Goal: Task Accomplishment & Management: Manage account settings

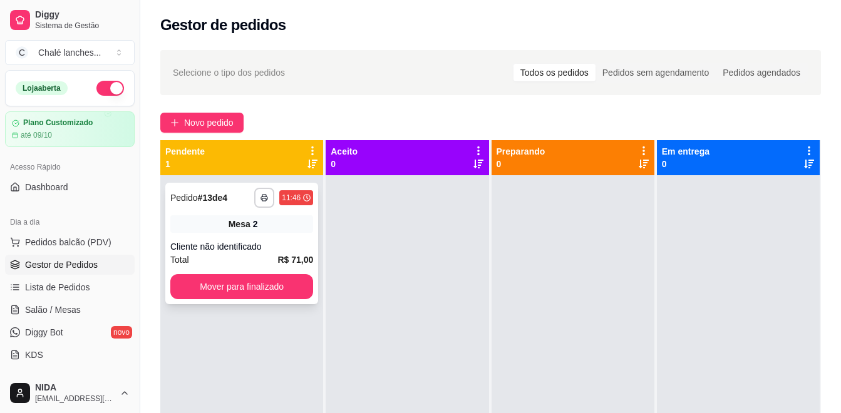
click at [211, 220] on div "Mesa 2" at bounding box center [241, 224] width 143 height 18
click at [222, 289] on button "Mover para finalizado" at bounding box center [241, 286] width 143 height 25
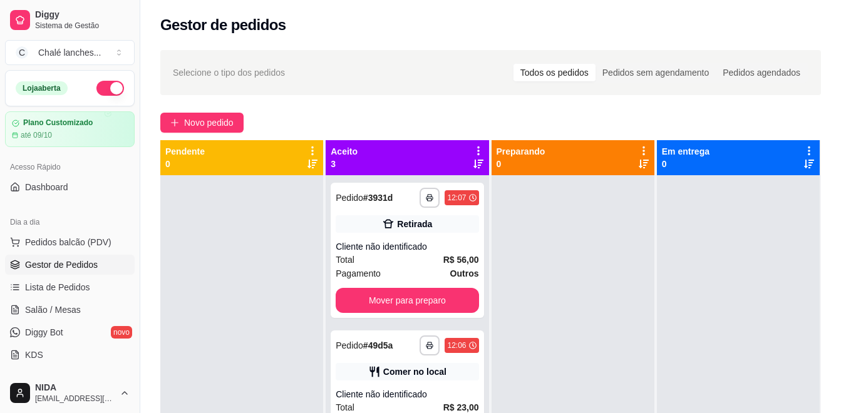
drag, startPoint x: 220, startPoint y: 286, endPoint x: 274, endPoint y: 189, distance: 110.7
click at [220, 283] on div at bounding box center [241, 381] width 163 height 413
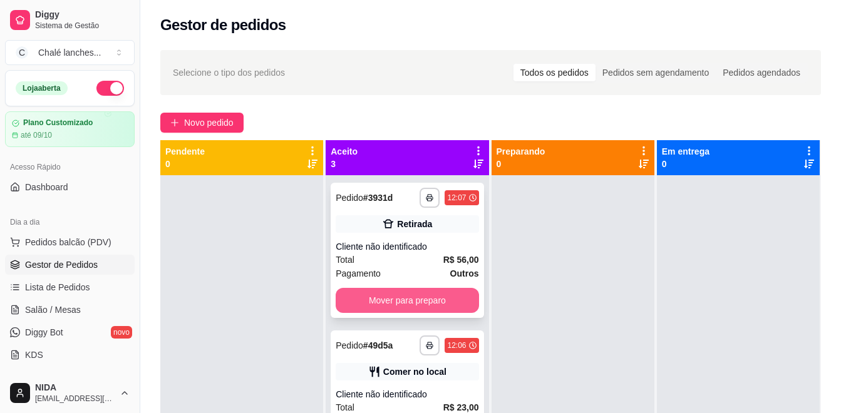
click at [427, 296] on button "Mover para preparo" at bounding box center [407, 300] width 143 height 25
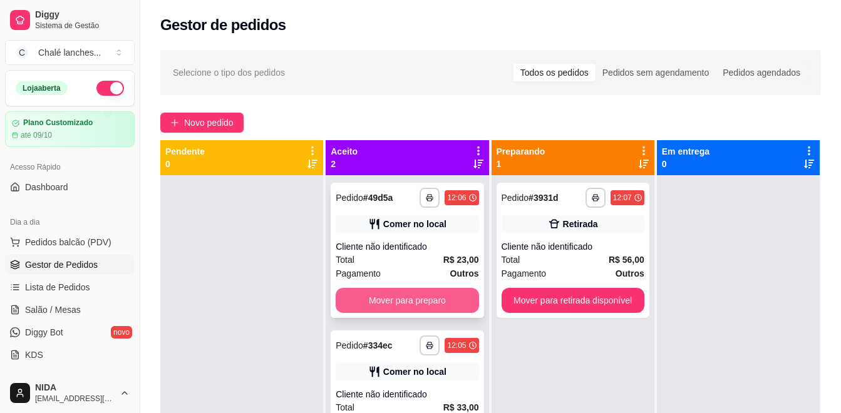
click at [421, 299] on button "Mover para preparo" at bounding box center [407, 300] width 143 height 25
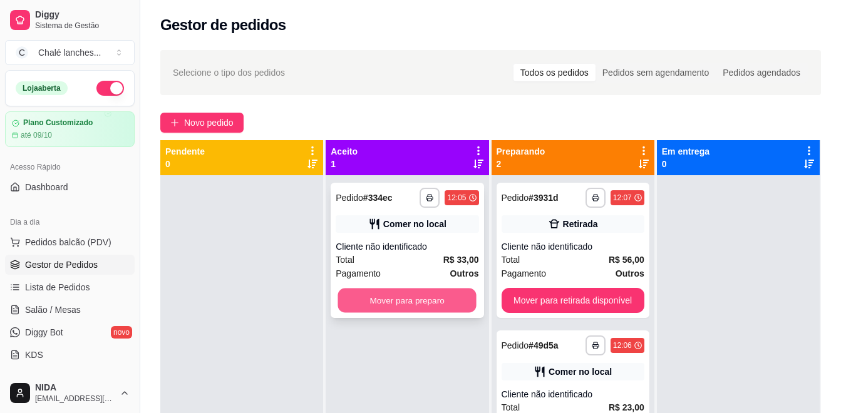
click at [425, 297] on button "Mover para preparo" at bounding box center [407, 301] width 138 height 24
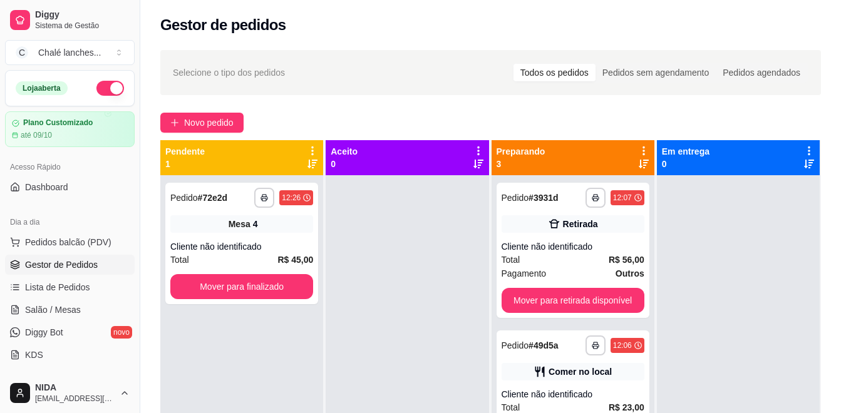
click at [111, 254] on ul "Pedidos balcão (PDV) Gestor de Pedidos Lista de Pedidos Salão / Mesas Diggy Bot…" at bounding box center [70, 298] width 130 height 133
click at [338, 184] on div at bounding box center [407, 381] width 163 height 413
drag, startPoint x: 370, startPoint y: 48, endPoint x: 393, endPoint y: 38, distance: 24.9
click at [372, 49] on div "**********" at bounding box center [490, 306] width 701 height 526
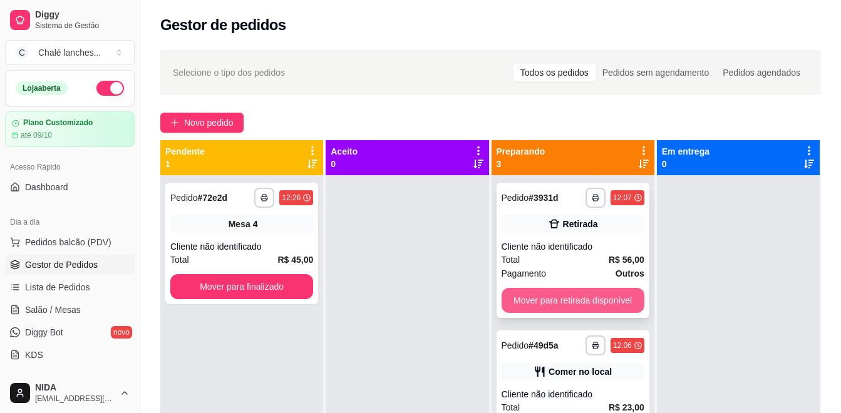
click at [577, 294] on button "Mover para retirada disponível" at bounding box center [573, 300] width 143 height 25
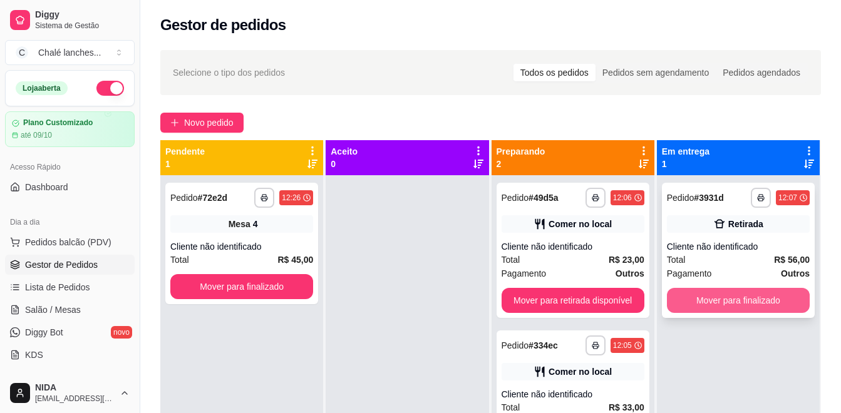
click at [740, 296] on button "Mover para finalizado" at bounding box center [738, 300] width 143 height 25
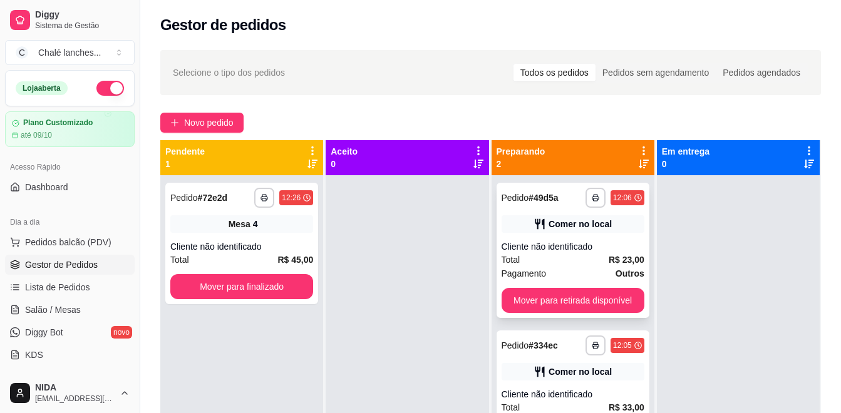
click at [571, 239] on div "**********" at bounding box center [573, 250] width 153 height 135
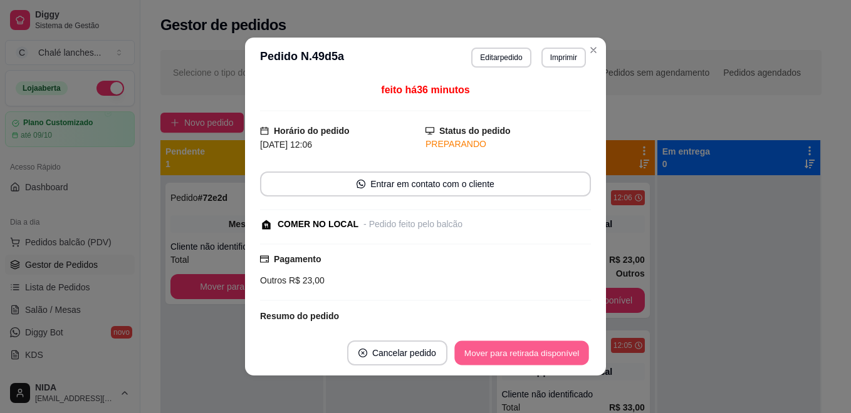
click at [534, 346] on button "Mover para retirada disponível" at bounding box center [521, 353] width 134 height 24
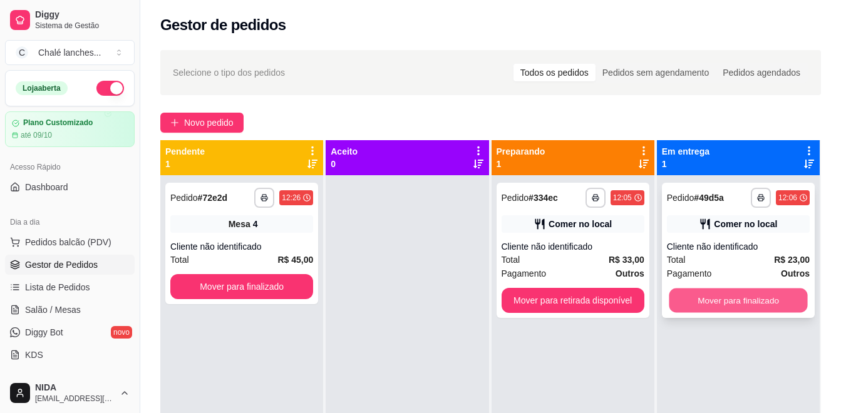
click at [722, 295] on button "Mover para finalizado" at bounding box center [738, 301] width 138 height 24
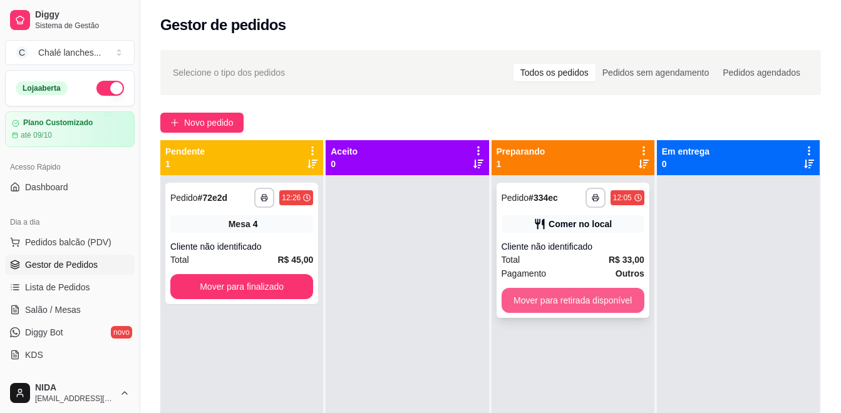
click at [586, 295] on button "Mover para retirada disponível" at bounding box center [573, 300] width 143 height 25
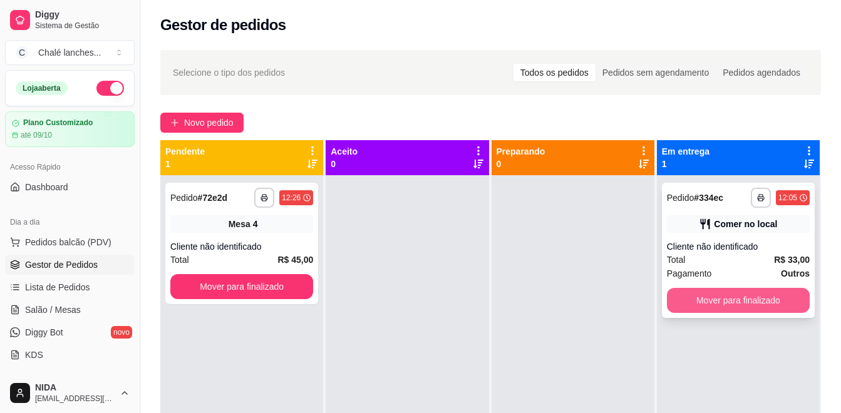
click at [725, 291] on button "Mover para finalizado" at bounding box center [738, 300] width 143 height 25
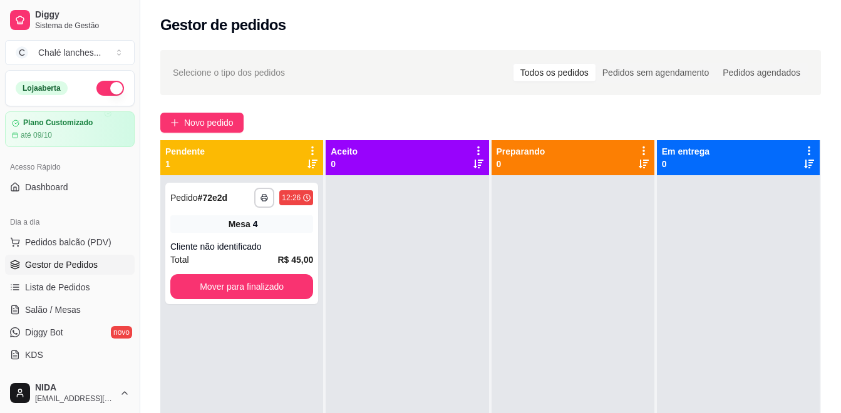
click at [737, 295] on div at bounding box center [738, 381] width 163 height 413
click at [259, 282] on button "Mover para finalizado" at bounding box center [241, 286] width 143 height 25
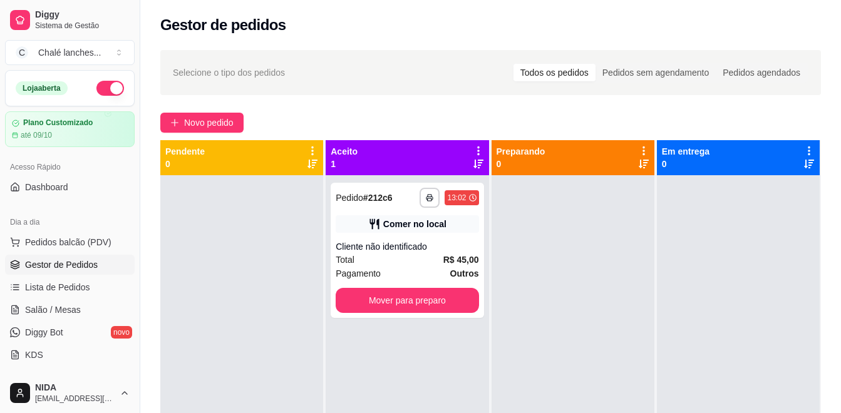
click at [262, 281] on div at bounding box center [241, 381] width 163 height 413
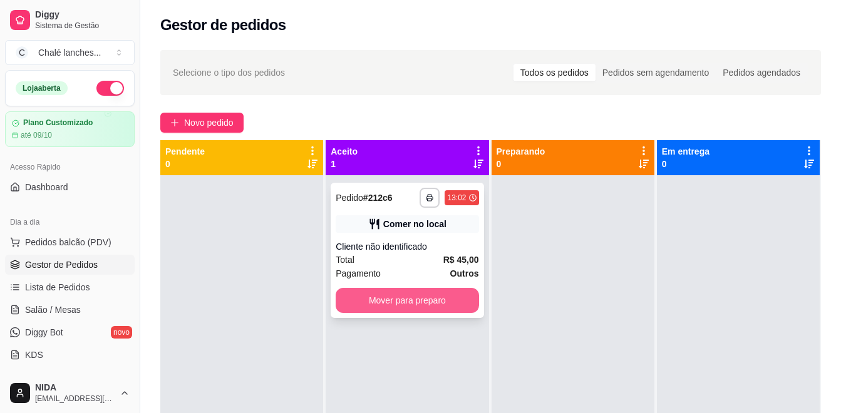
click at [407, 295] on button "Mover para preparo" at bounding box center [407, 300] width 143 height 25
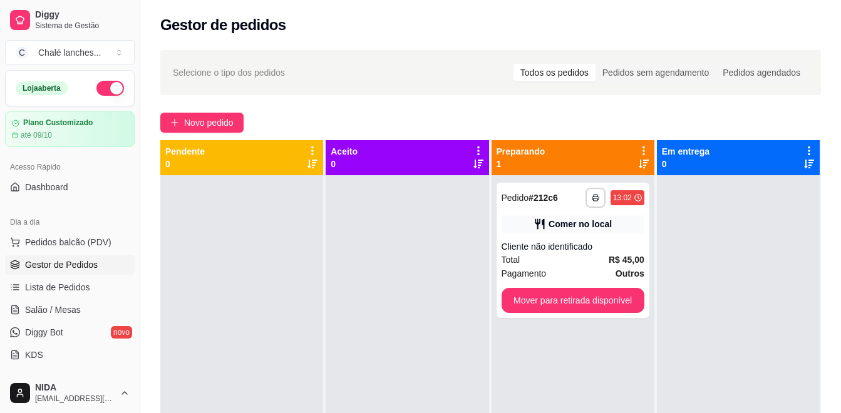
click at [401, 299] on div at bounding box center [407, 381] width 163 height 413
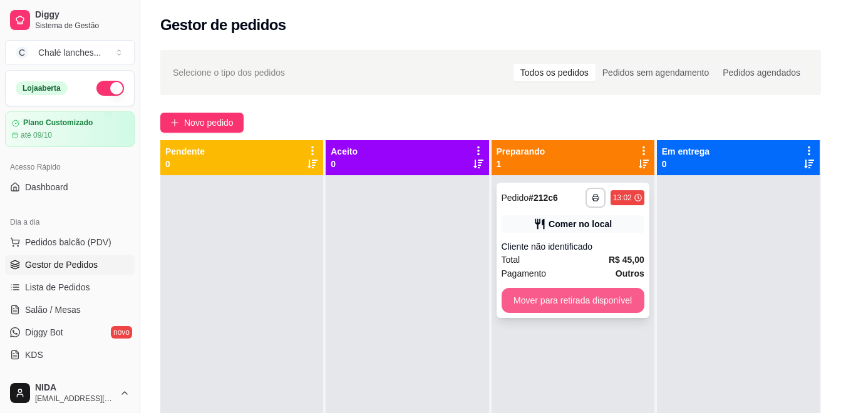
click at [591, 304] on button "Mover para retirada disponível" at bounding box center [573, 300] width 143 height 25
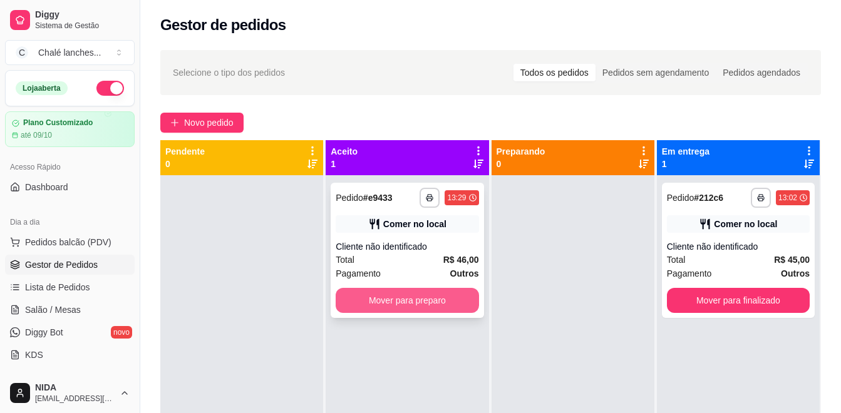
click at [385, 295] on button "Mover para preparo" at bounding box center [407, 300] width 143 height 25
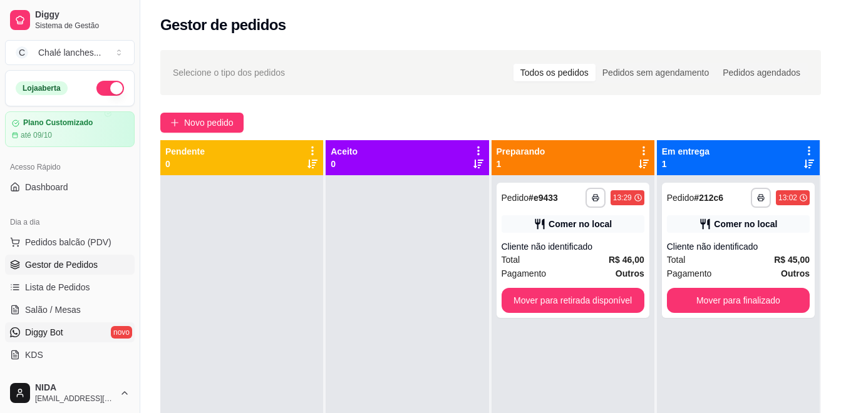
click at [36, 332] on span "Diggy Bot" at bounding box center [44, 332] width 38 height 13
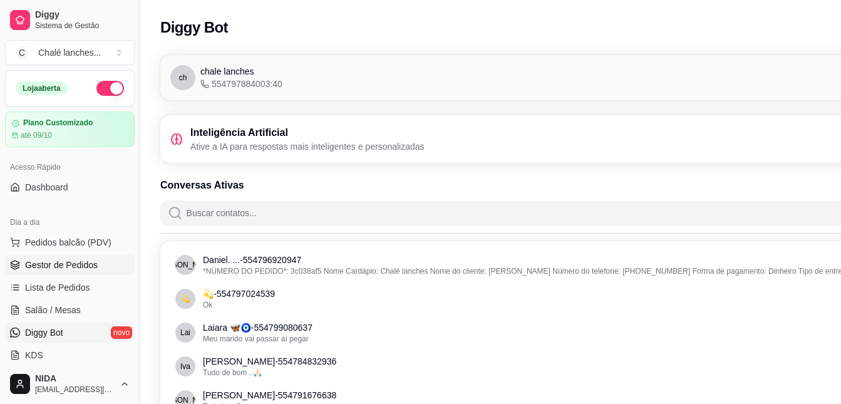
click at [71, 266] on span "Gestor de Pedidos" at bounding box center [61, 265] width 73 height 13
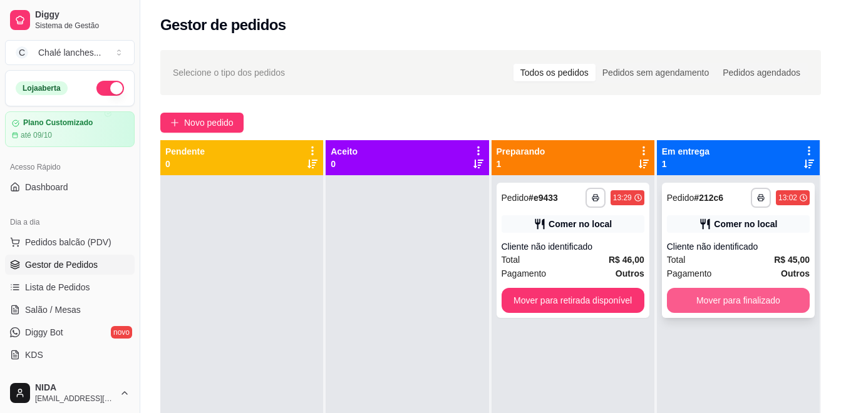
click at [725, 294] on button "Mover para finalizado" at bounding box center [738, 300] width 143 height 25
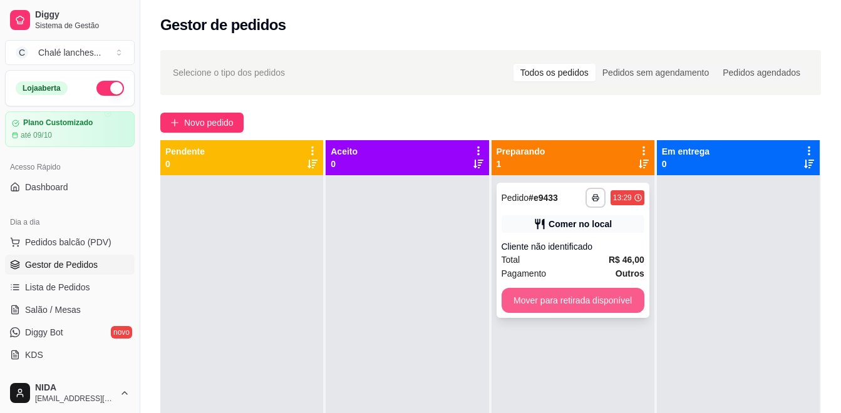
click at [582, 295] on button "Mover para retirada disponível" at bounding box center [573, 300] width 143 height 25
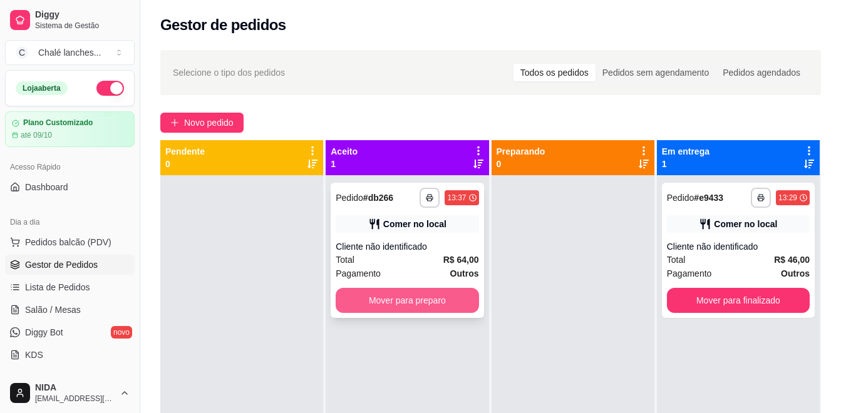
click at [383, 312] on button "Mover para preparo" at bounding box center [407, 300] width 143 height 25
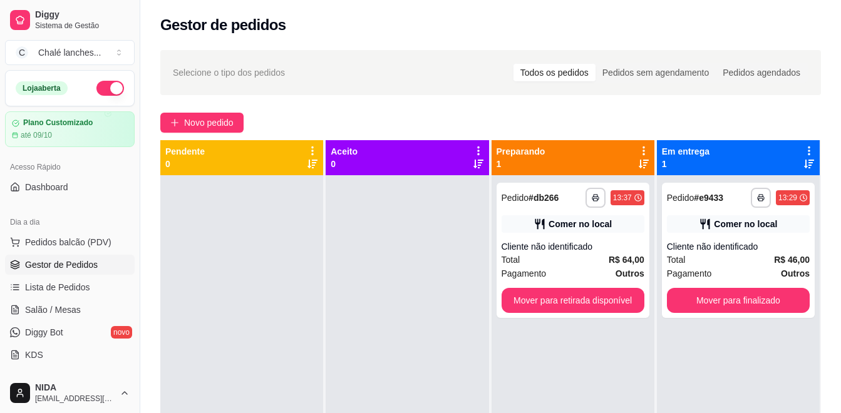
drag, startPoint x: 373, startPoint y: 323, endPoint x: 491, endPoint y: 125, distance: 229.8
click at [373, 325] on div at bounding box center [407, 381] width 163 height 413
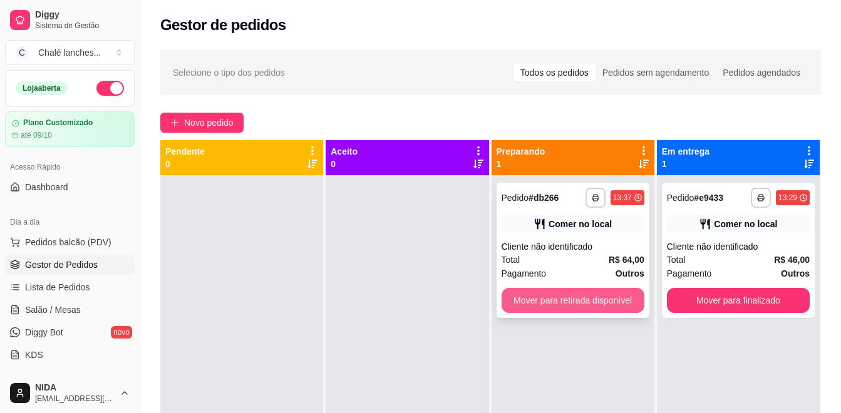
click at [572, 296] on button "Mover para retirada disponível" at bounding box center [573, 300] width 143 height 25
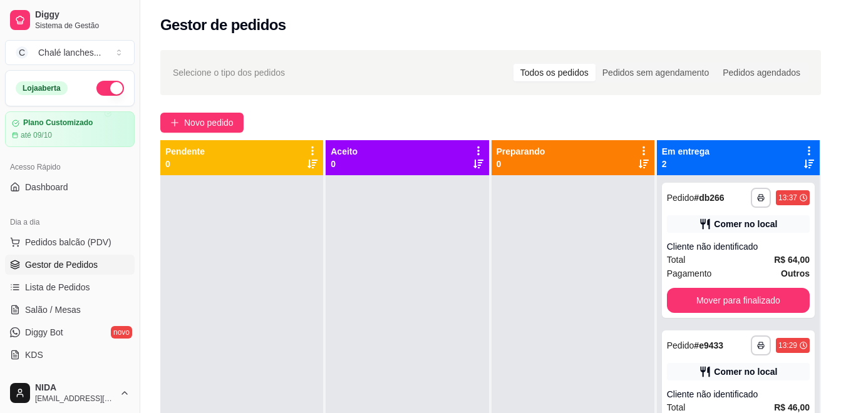
click at [571, 304] on div at bounding box center [573, 381] width 163 height 413
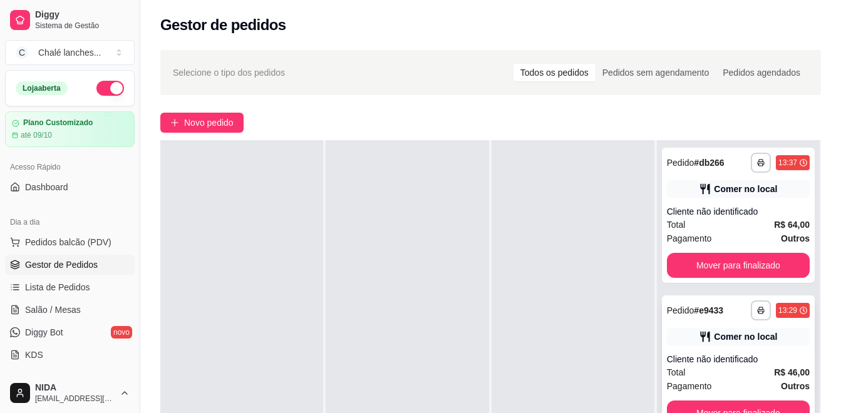
scroll to position [125, 0]
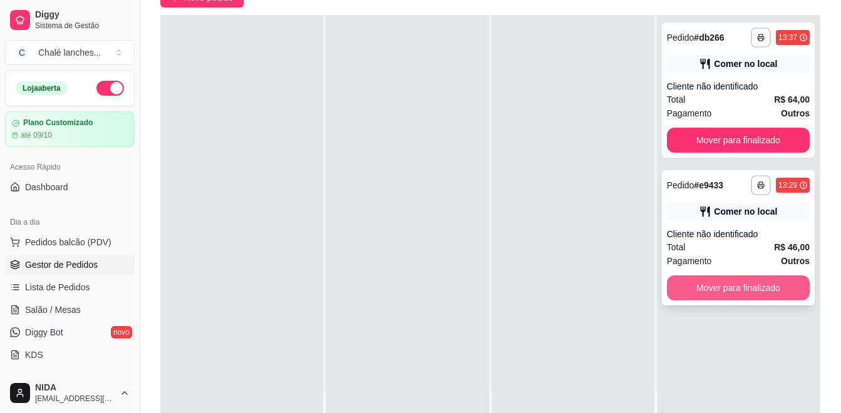
click at [739, 279] on button "Mover para finalizado" at bounding box center [738, 288] width 143 height 25
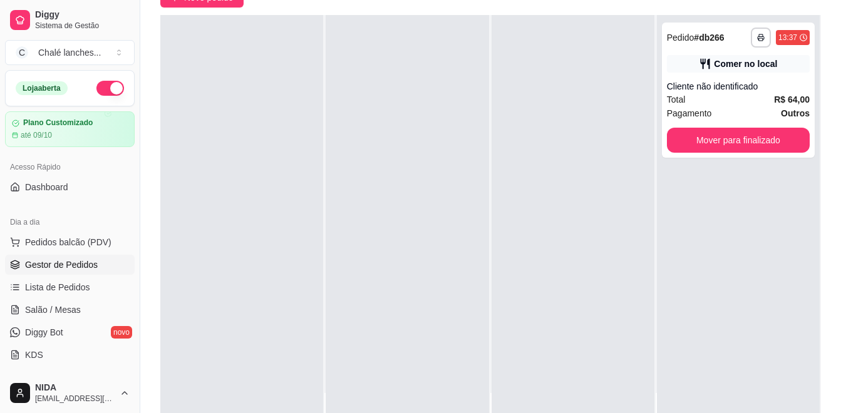
click at [731, 287] on div "**********" at bounding box center [738, 221] width 163 height 413
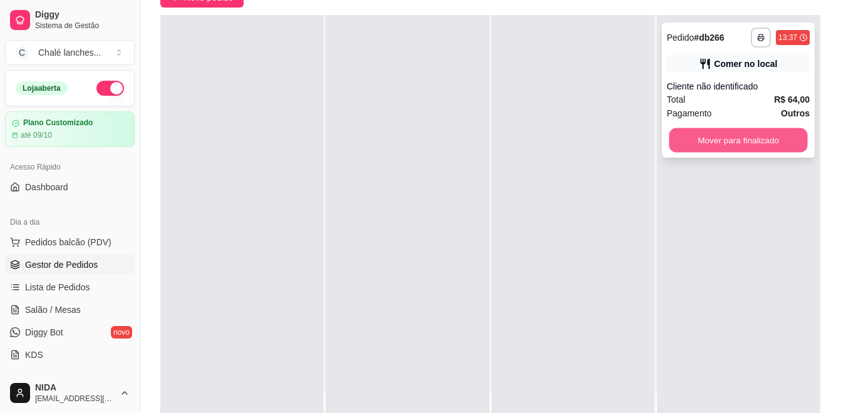
click at [708, 141] on button "Mover para finalizado" at bounding box center [738, 140] width 138 height 24
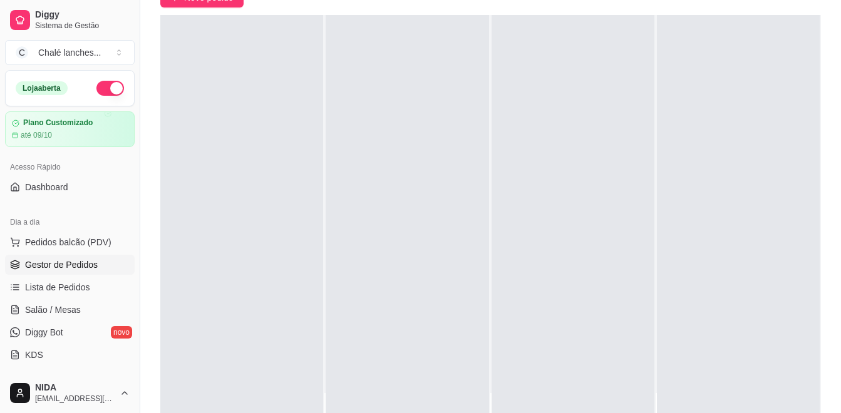
scroll to position [0, 0]
